Goal: Information Seeking & Learning: Check status

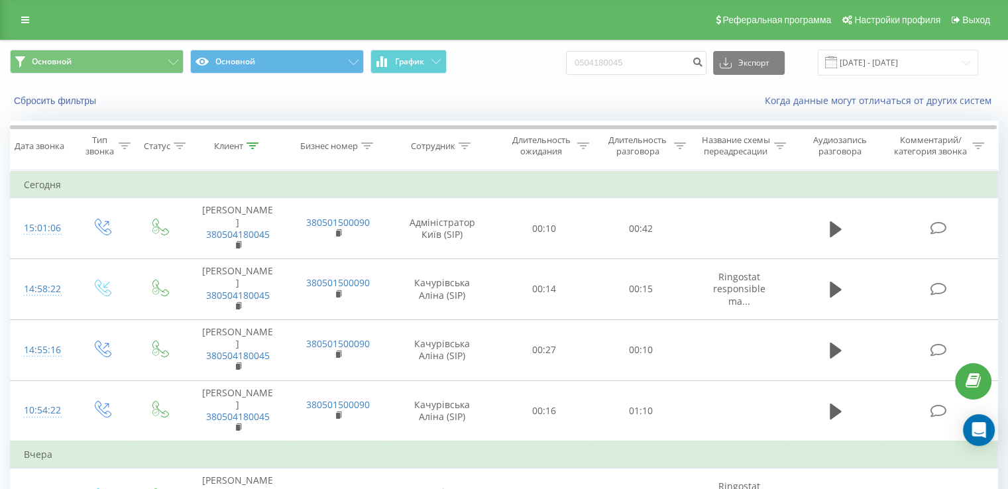
click at [19, 21] on link at bounding box center [25, 20] width 24 height 19
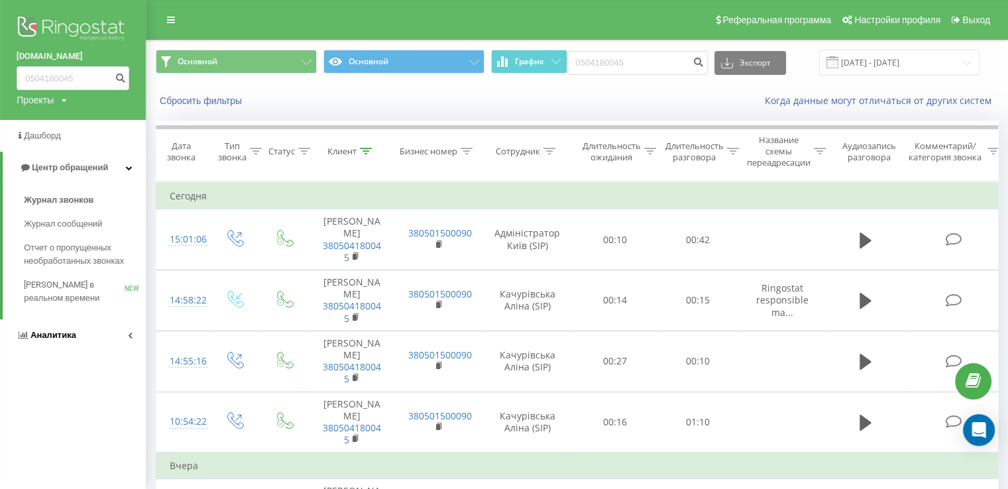
click at [103, 337] on link "Аналитика" at bounding box center [73, 335] width 146 height 32
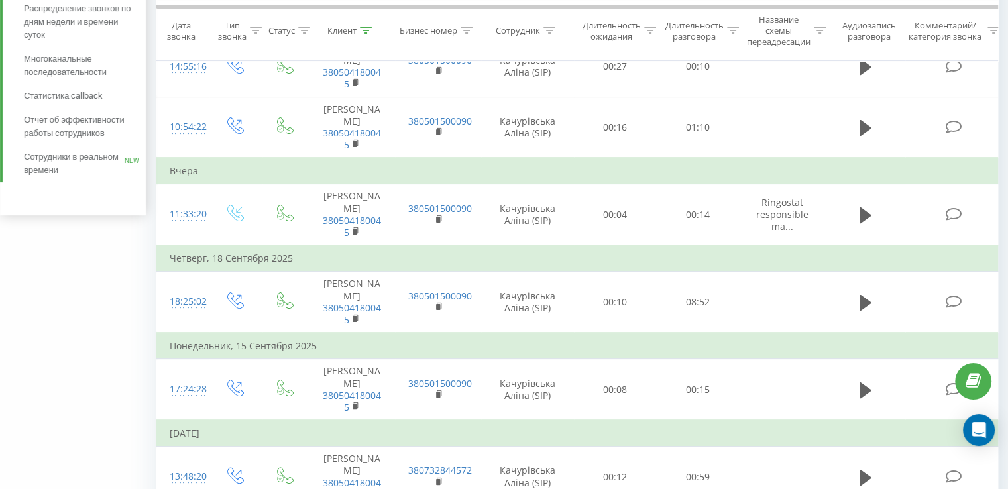
scroll to position [162, 0]
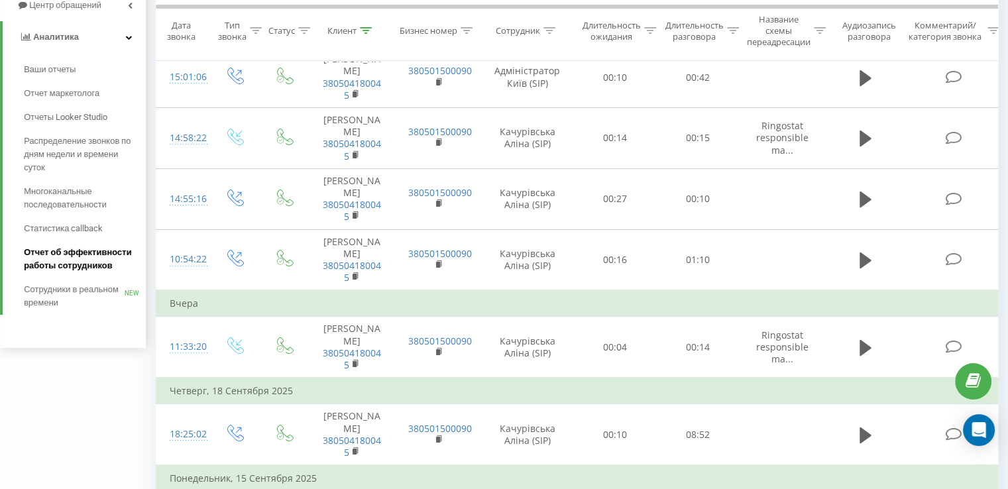
click at [70, 264] on span "Отчет об эффективности работы сотрудников" at bounding box center [81, 259] width 115 height 26
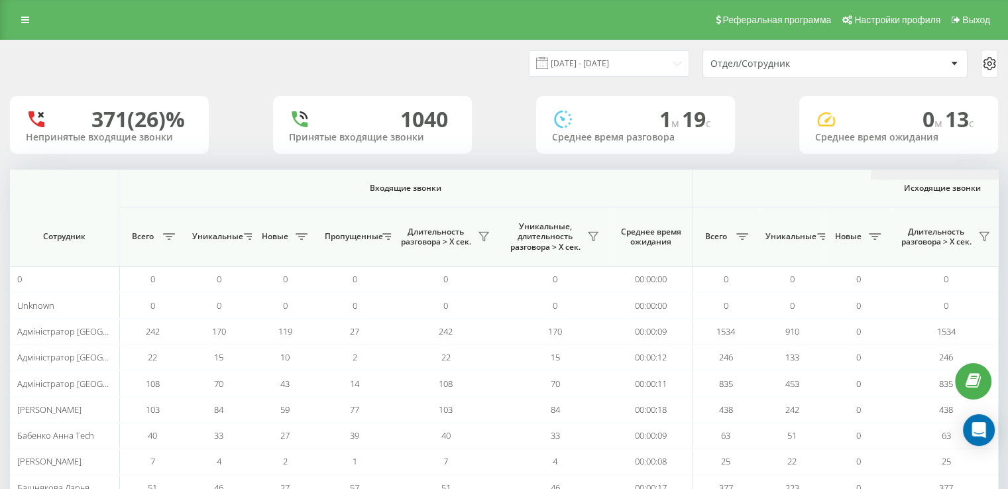
scroll to position [0, 861]
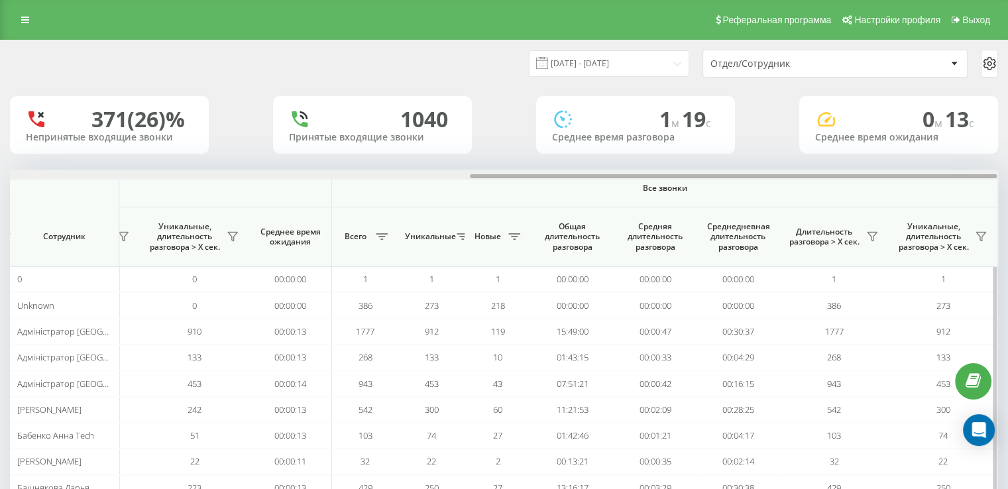
drag, startPoint x: 401, startPoint y: 178, endPoint x: 882, endPoint y: 178, distance: 480.3
click at [894, 176] on div at bounding box center [503, 175] width 987 height 10
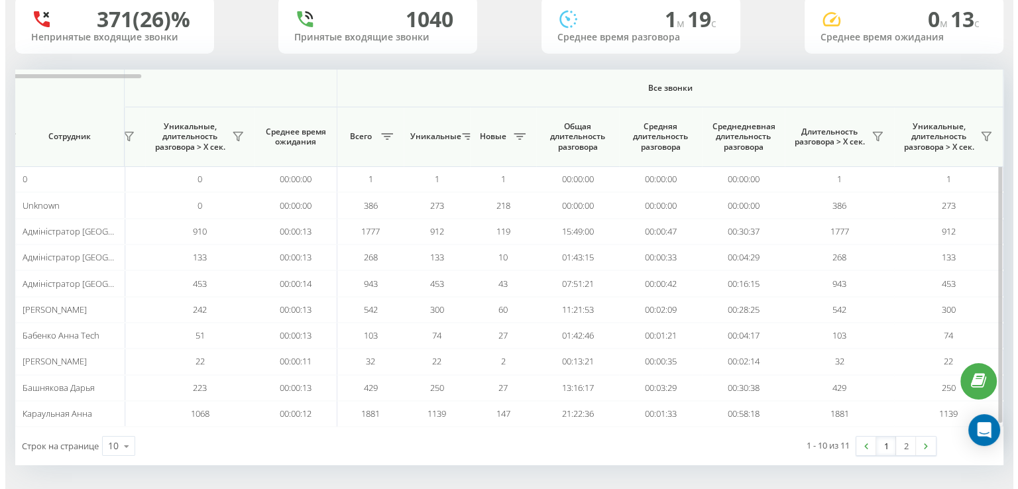
scroll to position [0, 0]
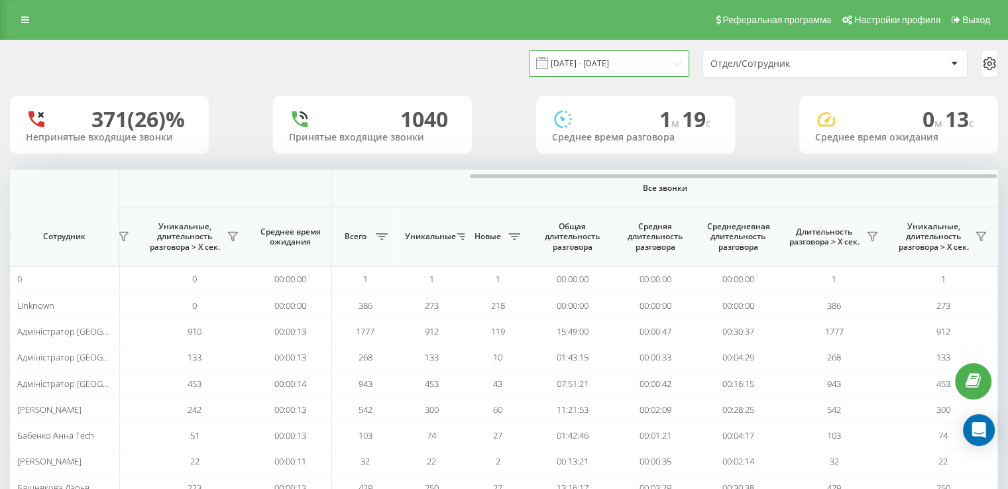
click at [644, 62] on input "20.08.2025 - 20.09.2025" at bounding box center [609, 63] width 160 height 26
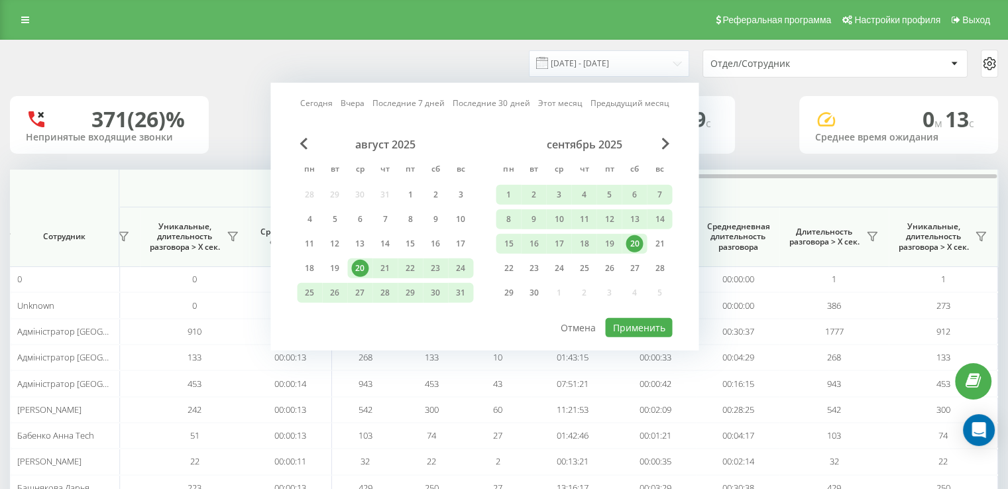
click at [639, 240] on div "20" at bounding box center [633, 243] width 17 height 17
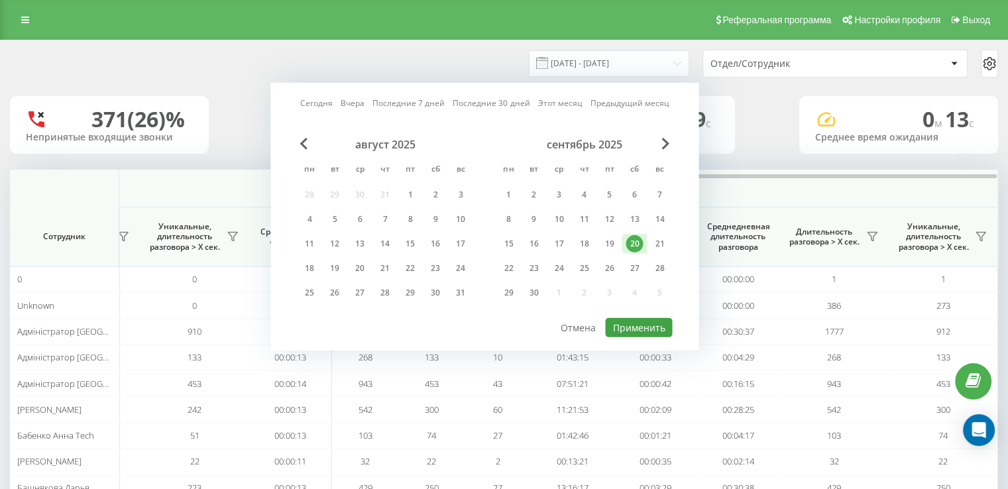
click at [649, 314] on div "Сегодня Вчера Последние 7 дней Последние 30 дней Этот месяц Предыдущий месяц ав…" at bounding box center [484, 217] width 428 height 268
click at [645, 321] on button "Применить" at bounding box center [638, 327] width 67 height 19
type input "20.09.2025 - 20.09.2025"
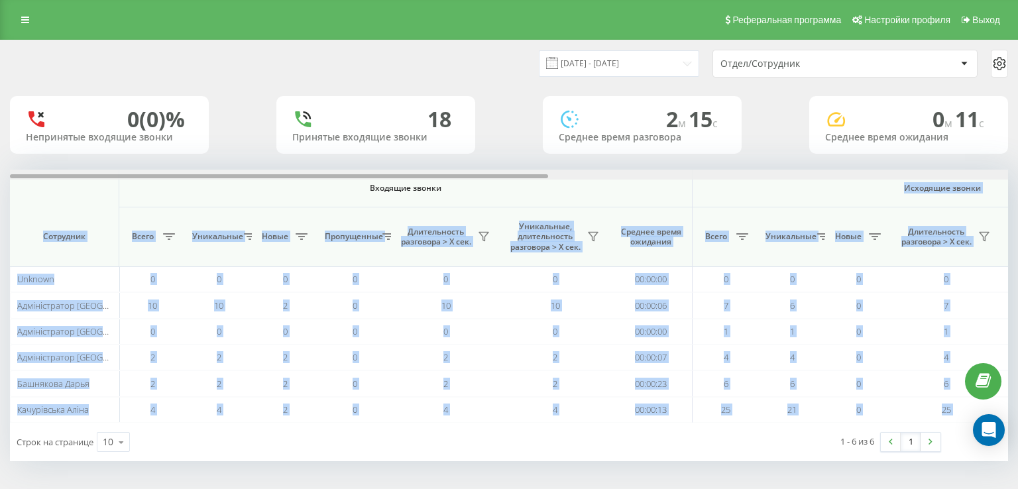
drag, startPoint x: 685, startPoint y: 178, endPoint x: 838, endPoint y: 178, distance: 153.0
click at [838, 178] on div "Входящие звонки Исходящие звонки Все звонки Сотрудник Всего Уникальные Новые Пр…" at bounding box center [509, 296] width 998 height 253
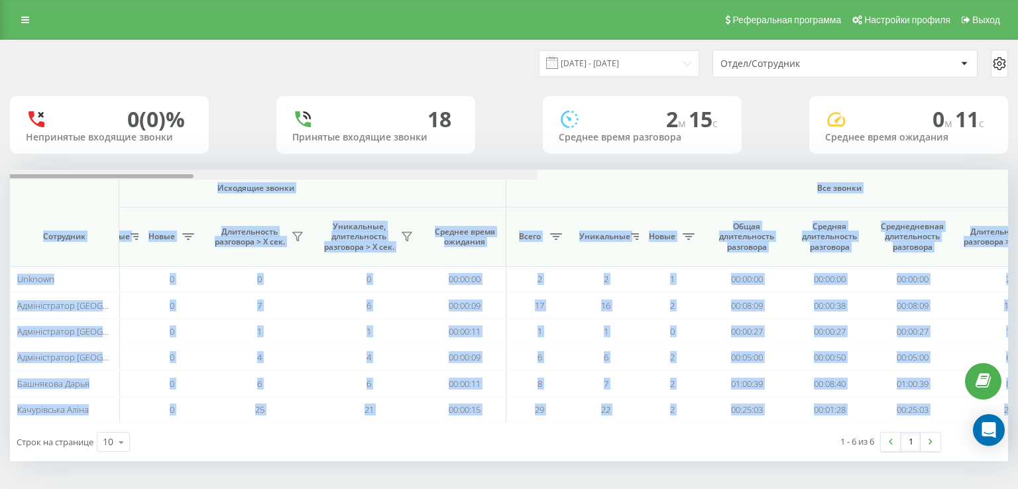
drag, startPoint x: 524, startPoint y: 177, endPoint x: 895, endPoint y: 180, distance: 371.0
click at [896, 180] on div "Входящие звонки Исходящие звонки Все звонки Сотрудник Всего Уникальные Новые Пр…" at bounding box center [509, 296] width 998 height 253
click at [700, 197] on th "Все звонки" at bounding box center [838, 189] width 666 height 38
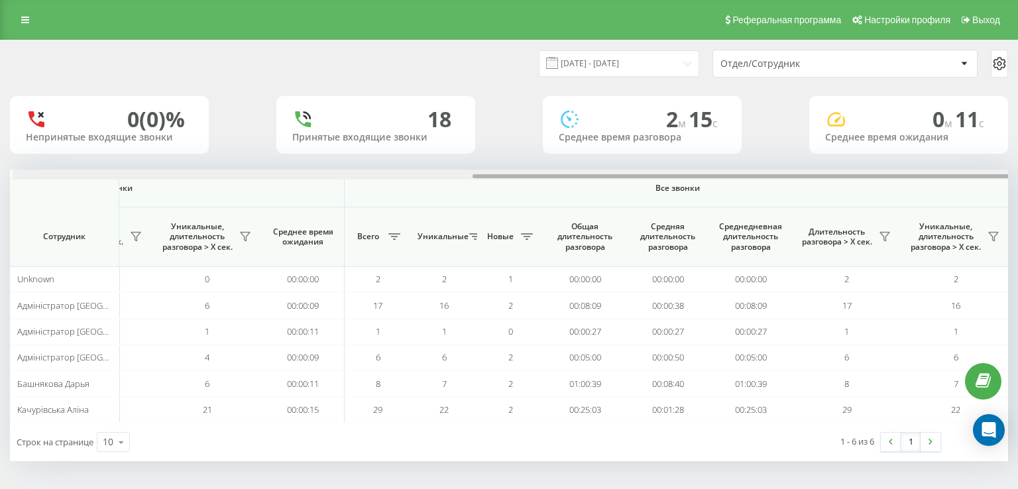
scroll to position [0, 851]
drag, startPoint x: 684, startPoint y: 178, endPoint x: 808, endPoint y: 178, distance: 123.9
click at [808, 178] on div at bounding box center [739, 176] width 538 height 4
